Goal: Transaction & Acquisition: Book appointment/travel/reservation

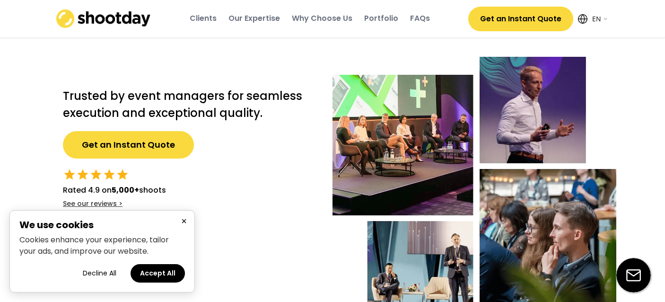
select select ""en""
click at [162, 271] on button "Accept All" at bounding box center [158, 273] width 54 height 18
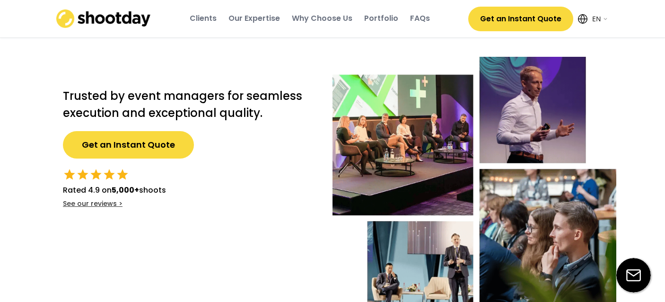
click at [135, 147] on button "Get an Instant Quote" at bounding box center [128, 144] width 131 height 27
